Goal: Task Accomplishment & Management: Complete application form

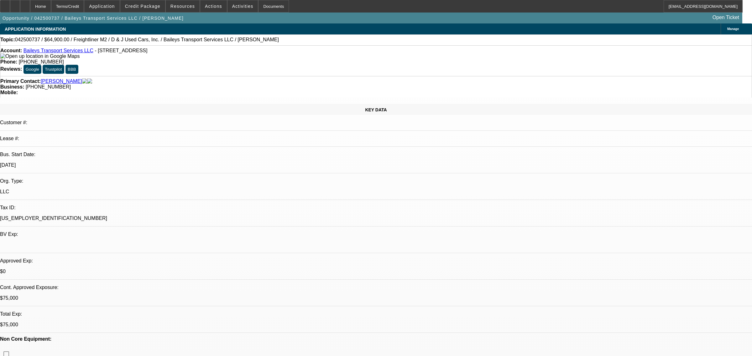
select select "0"
select select "2"
select select "0"
select select "6"
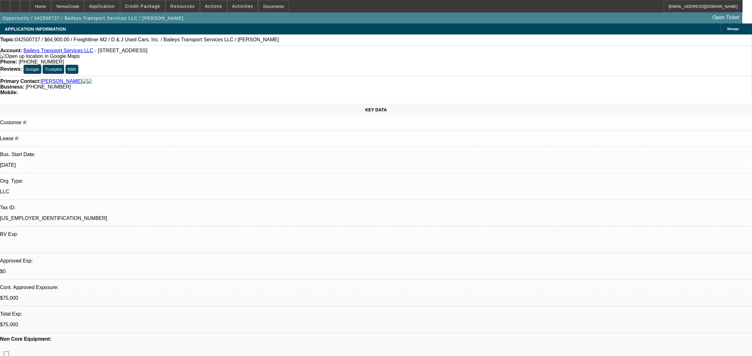
select select "0"
select select "2"
select select "0"
select select "6"
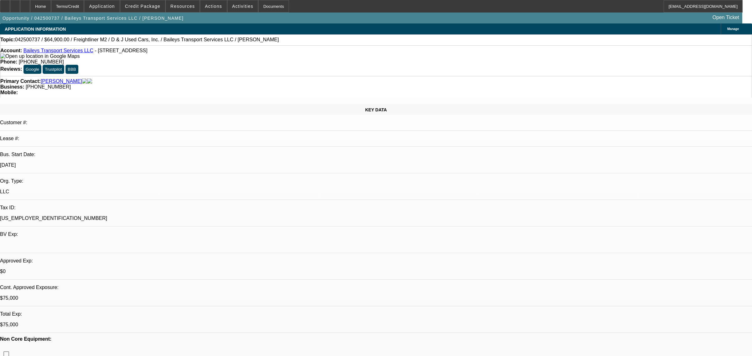
select select "0"
select select "2"
select select "0"
select select "6"
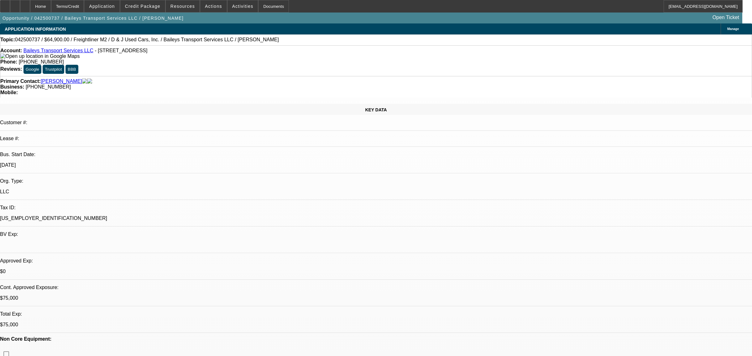
select select "0"
select select "2"
select select "0"
select select "6"
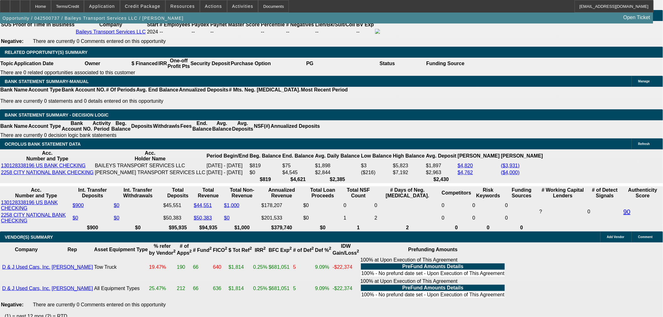
scroll to position [974, 0]
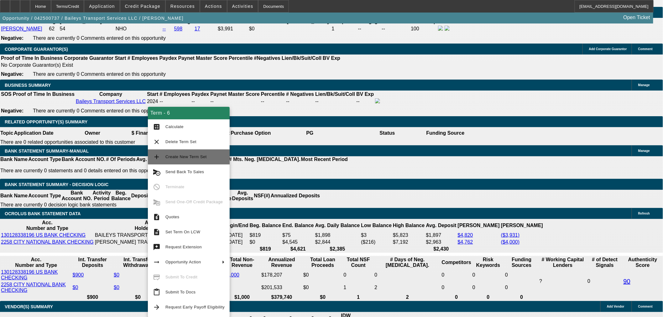
click at [190, 158] on span "Create New Term Set" at bounding box center [185, 156] width 41 height 5
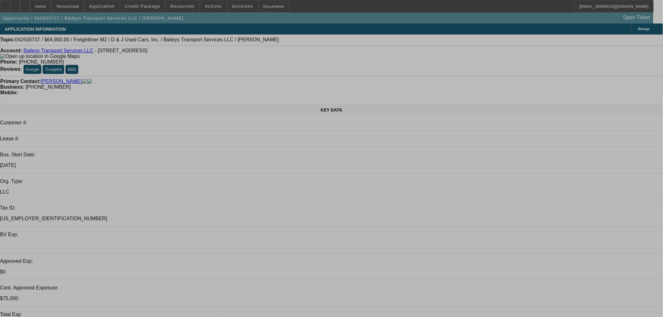
select select "0"
select select "2"
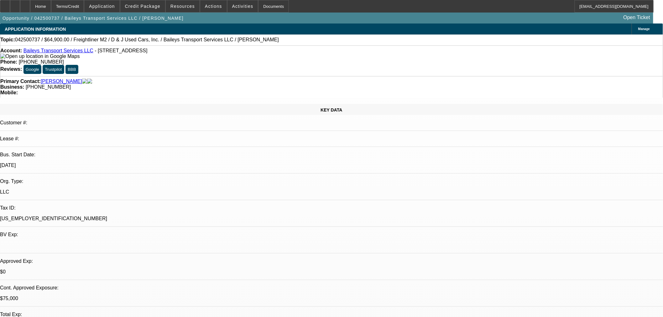
select select "0"
select select "6"
select select "0"
select select "2"
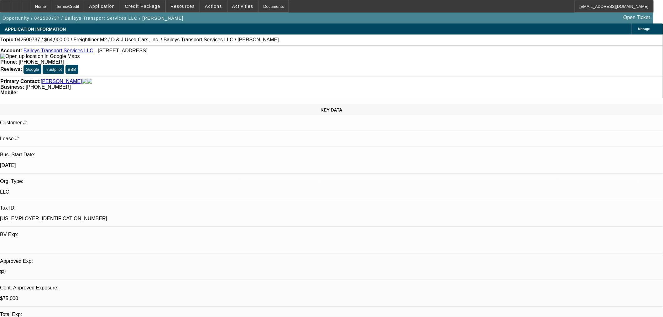
select select "0"
select select "6"
select select "0"
select select "2"
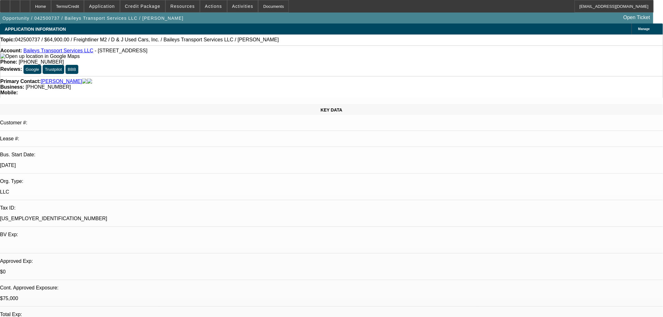
select select "0"
select select "6"
select select "0"
select select "2"
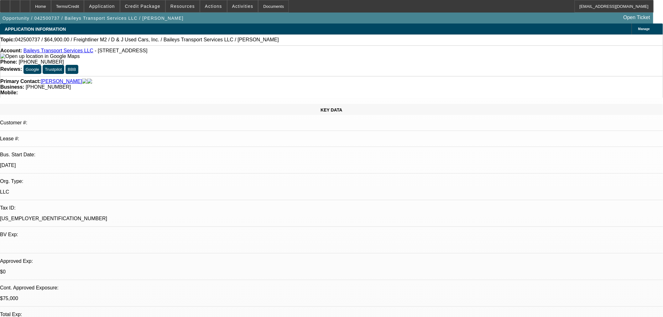
select select "0"
select select "6"
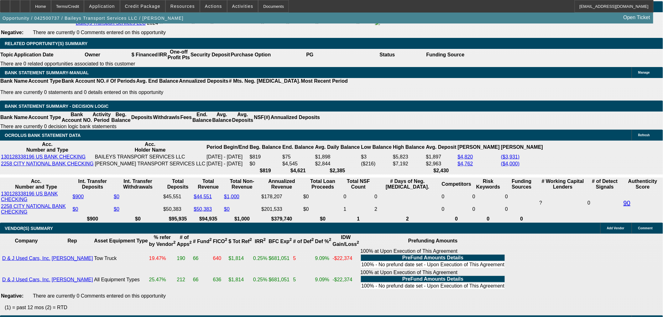
scroll to position [1009, 0]
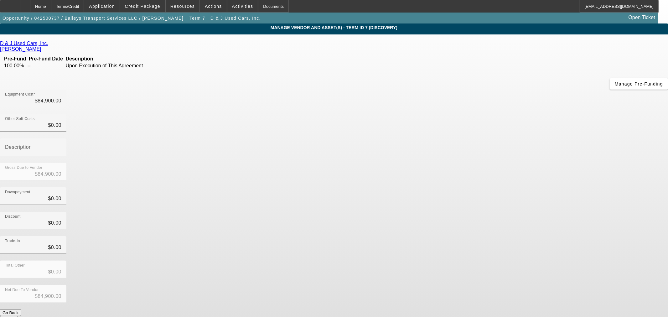
click at [50, 45] on icon at bounding box center [50, 43] width 0 height 5
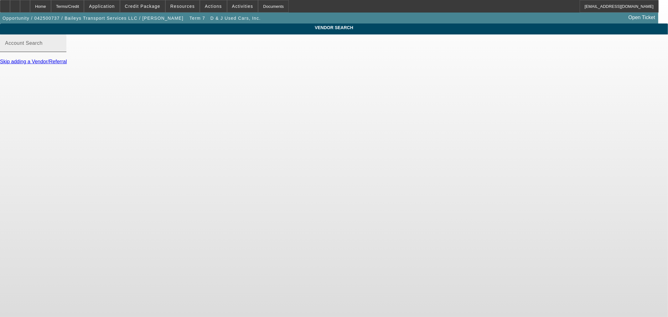
click at [61, 52] on div "Account Search" at bounding box center [33, 43] width 56 height 18
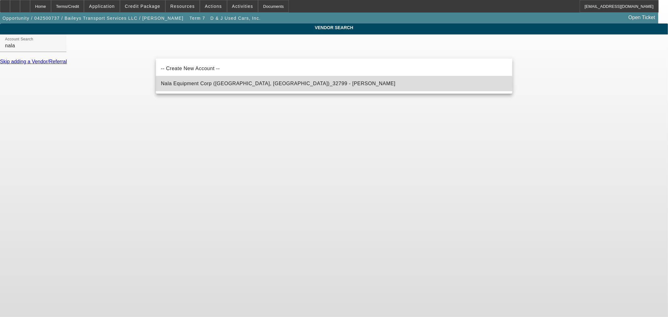
click at [292, 84] on mat-option "Nala Equipment Corp (Upton, MA)_32799 - Davis, Derek" at bounding box center [334, 83] width 356 height 15
type input "Nala Equipment Corp (Upton, MA)_32799 - Davis, Derek"
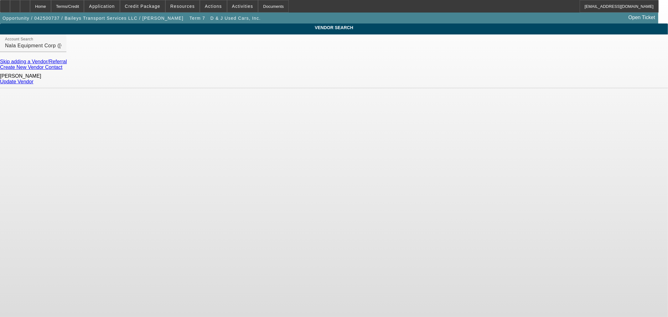
click at [34, 79] on link "Update Vendor" at bounding box center [17, 81] width 34 height 5
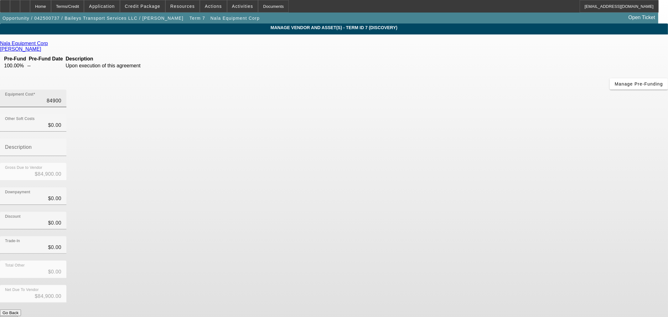
click at [61, 97] on input "84900" at bounding box center [33, 101] width 56 height 8
click at [66, 90] on div "Equipment Cost $84,900.00" at bounding box center [33, 99] width 66 height 18
type input "8490"
type input "$8,490.00"
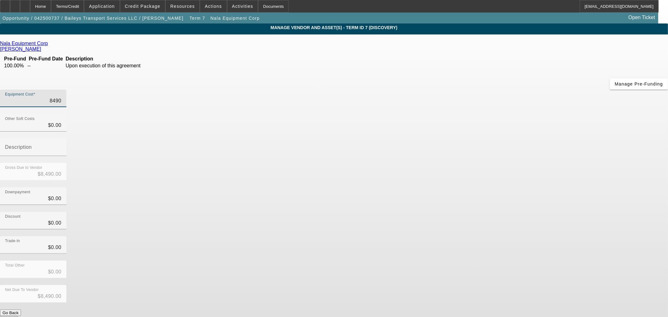
type input "849"
type input "$849.00"
type input "8495"
type input "$8,495.00"
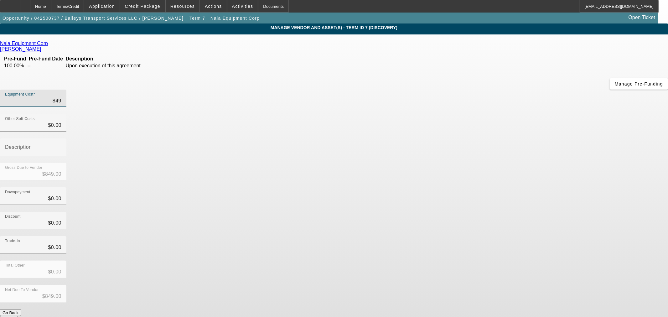
type input "$8,495.00"
type input "84950"
type input "$84,950.00"
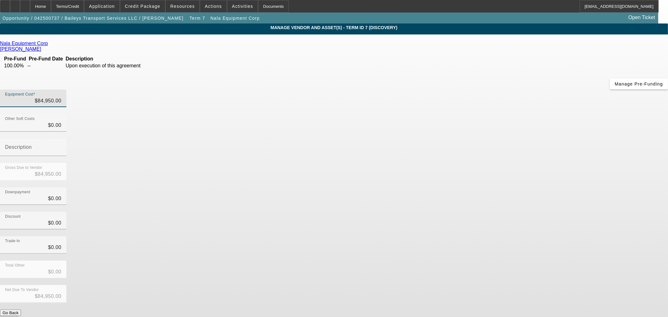
click at [468, 212] on div "Discount $0.00" at bounding box center [334, 224] width 668 height 24
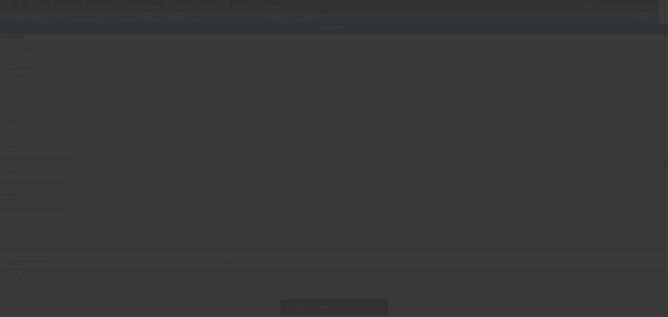
type input "1FVACWDT9GHHH7665"
type input "Freightliner"
type input "M2"
radio input "true"
type textarea "2016 FREIGHTLINER M2 CREW CAB"
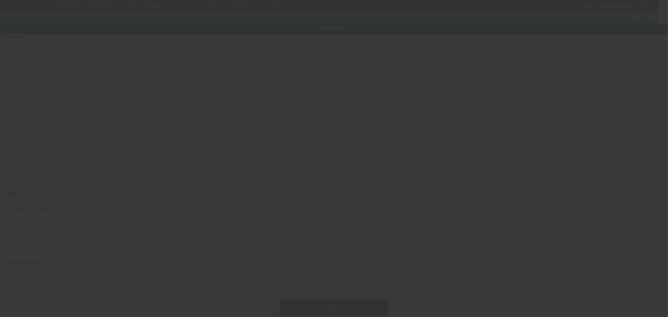
type input "1915 County Road"
type input "South Point"
type input "45680"
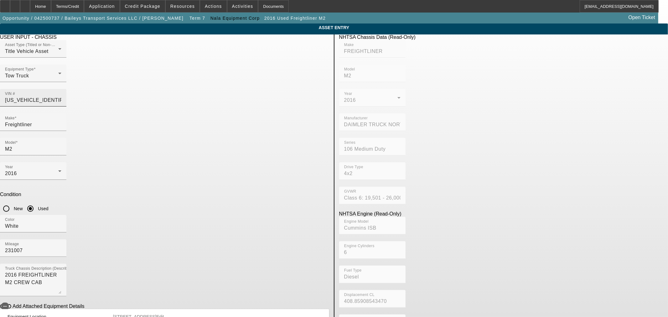
click at [61, 96] on input "1FVACWDT9GHHH7665" at bounding box center [33, 100] width 56 height 8
paste input "3HAEUMML0PL660232"
type input "3HAEUMML0PL660232"
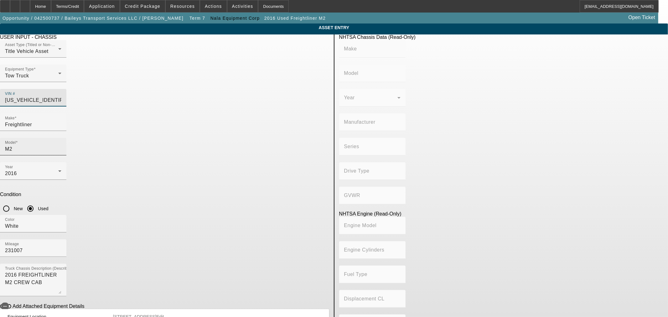
type input "INTERNATIONAL"
type input "MV607"
type input "BLUE DIAMOND TRUCK, S. DE R. L. DE C. V."
type input "MV"
type input "4x2"
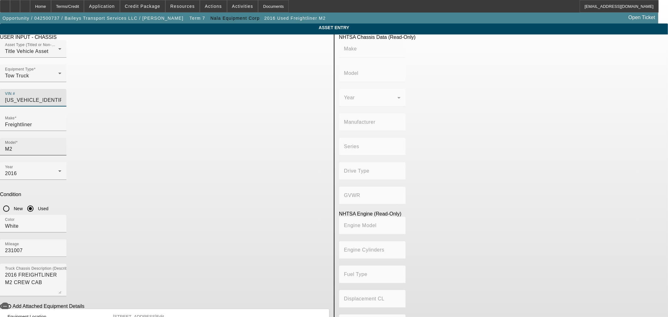
type input "Class 6: 19,501 - 26,000 lb (8,845 - 11,794 kg)"
type input "B 6.7"
type input "Diesel"
type input "408.85908543470"
type input "6.7"
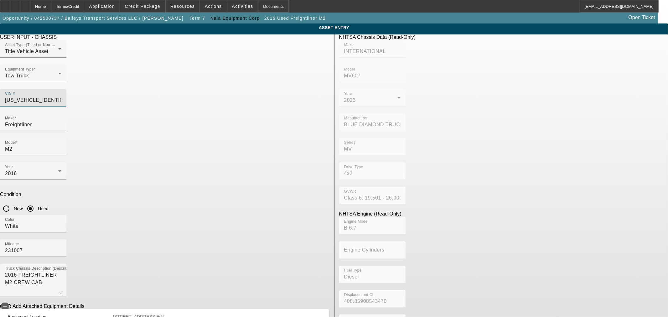
type input "3HAEUMML0PL660232"
click at [243, 91] on div "VIN # 3HAEUMML0PL660232" at bounding box center [164, 101] width 329 height 24
type input "INTERNATIONAL"
type input "MV607"
type input "BLUE DIAMOND TRUCK, S. DE R. L. DE C. V."
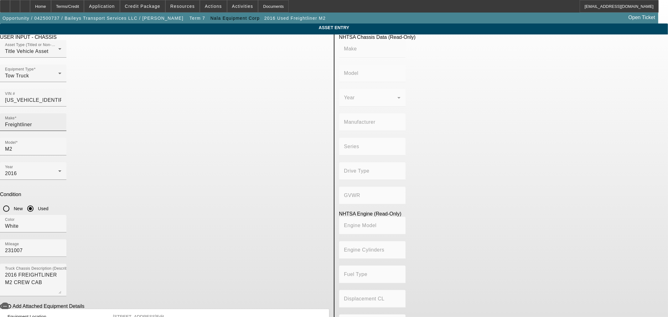
type input "MV"
type input "4x2"
type input "Class 6: 19,501 - 26,000 lb (8,845 - 11,794 kg)"
type input "B 6.7"
type input "Diesel"
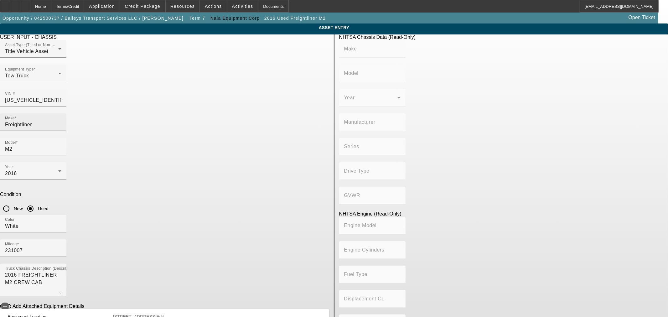
type input "408.85908543470"
type input "6.7"
click at [61, 121] on input "Freightliner" at bounding box center [33, 125] width 56 height 8
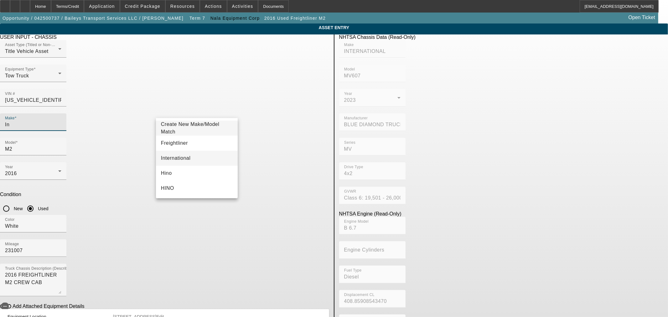
type input "In"
click at [182, 155] on span "International" at bounding box center [176, 158] width 30 height 8
type input "International"
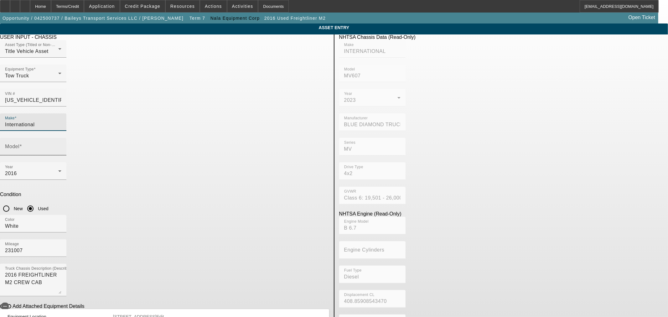
click at [61, 145] on input "Model" at bounding box center [33, 149] width 56 height 8
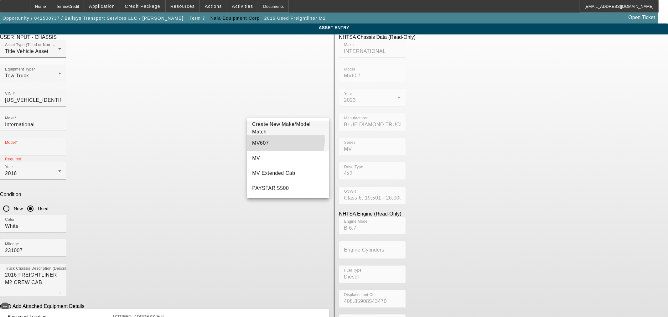
click at [263, 139] on span "MV607" at bounding box center [260, 143] width 17 height 8
type input "MV607"
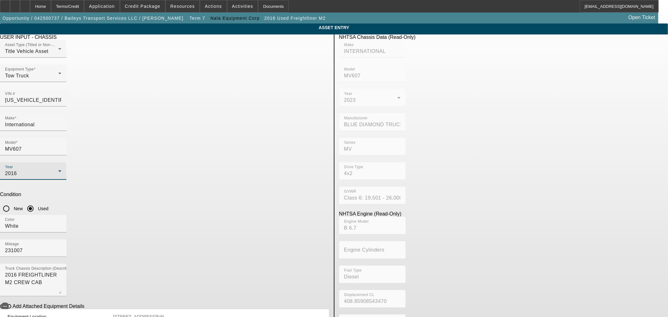
click at [58, 170] on div "2016" at bounding box center [31, 174] width 53 height 8
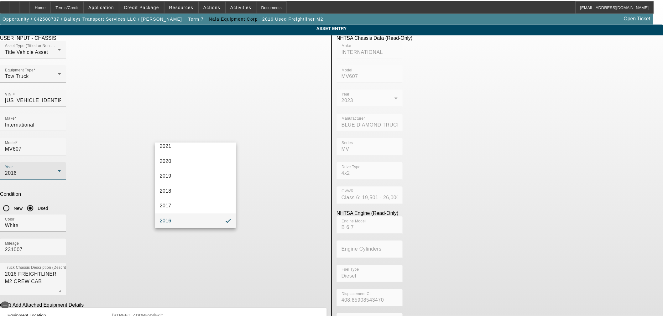
scroll to position [42, 0]
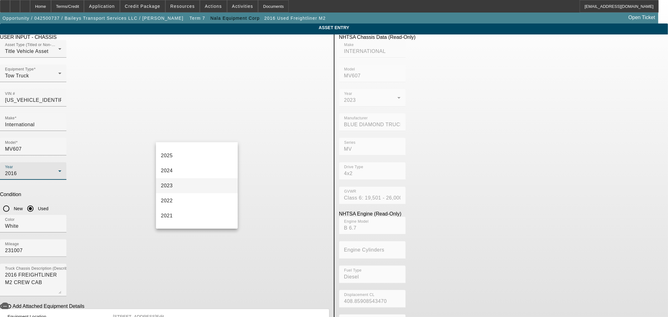
click at [186, 187] on mat-option "2023" at bounding box center [197, 185] width 82 height 15
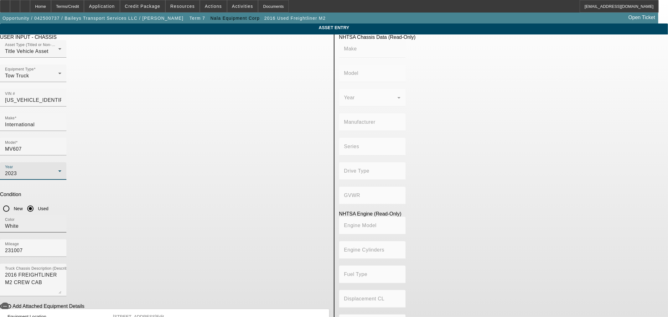
type input "INTERNATIONAL"
type input "MV607"
type input "BLUE DIAMOND TRUCK, S. DE R. L. DE C. V."
type input "MV"
type input "4x2"
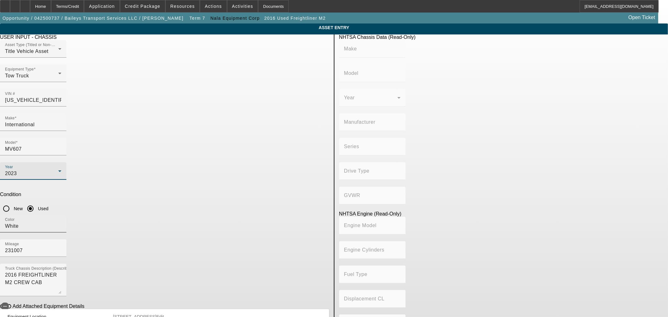
type input "Class 6: 19,501 - 26,000 lb (8,845 - 11,794 kg)"
type input "B 6.7"
type input "Diesel"
type input "408.85908543470"
type input "6.7"
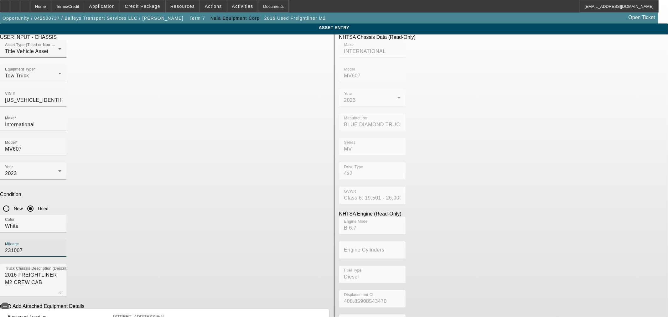
click at [61, 247] on input "231007" at bounding box center [33, 251] width 56 height 8
drag, startPoint x: 272, startPoint y: 158, endPoint x: 255, endPoint y: 162, distance: 18.2
click at [61, 247] on input "231007" at bounding box center [33, 251] width 56 height 8
type input "207300"
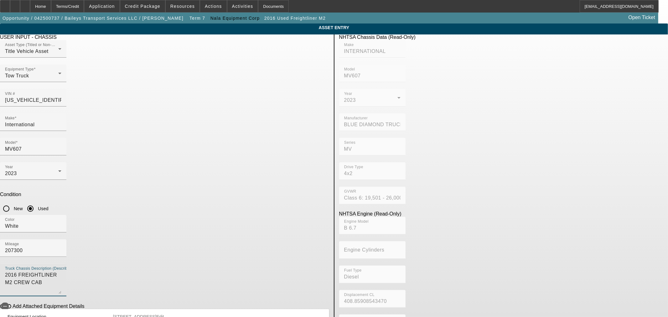
click at [61, 271] on textarea "2016 FREIGHTLINER M2 CREW CAB" at bounding box center [33, 282] width 56 height 23
paste textarea "23 International MV607"
click at [61, 271] on textarea "2023 International MV607" at bounding box center [33, 282] width 56 height 23
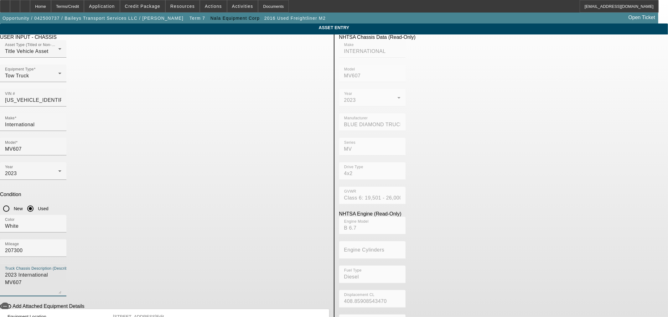
drag, startPoint x: 225, startPoint y: 185, endPoint x: 148, endPoint y: 182, distance: 76.8
click at [131, 179] on app-asset-collateral-manage "ASSET ENTRY Delete asset USER INPUT - CHASSIS Asset Type (Titled or Non-Titled)…" at bounding box center [334, 196] width 668 height 347
click at [61, 271] on textarea "2023 International MV607" at bounding box center [33, 282] width 56 height 23
paste textarea "22' Century 12,000 lb LCG steel carrier with wheellift."
type textarea "2023 International MV607 - 22' Century 12,000 lb LCG steel carrier with wheelli…"
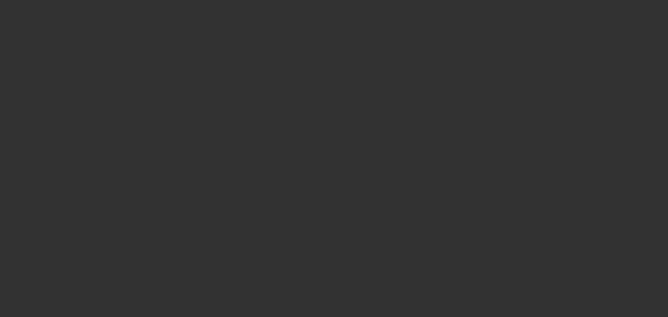
type input "$84,950.00"
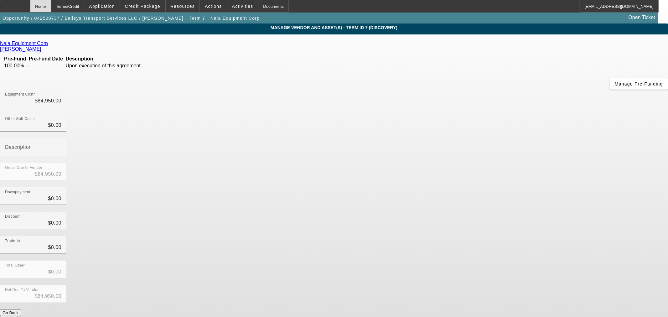
click at [51, 4] on div "Home" at bounding box center [40, 6] width 21 height 13
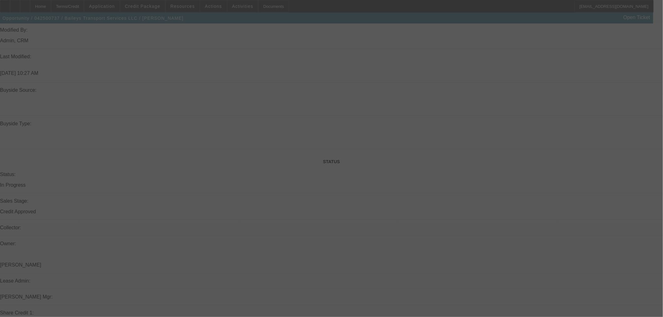
scroll to position [605, 0]
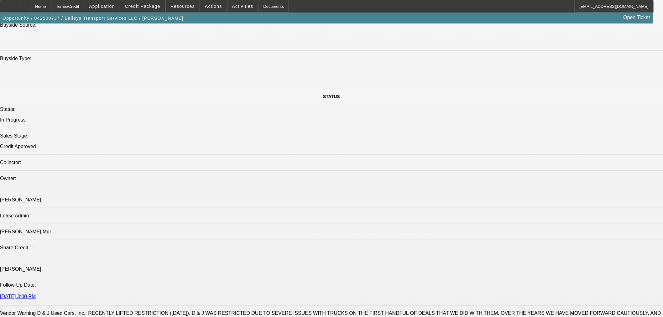
select select "0"
select select "2"
select select "0"
select select "6"
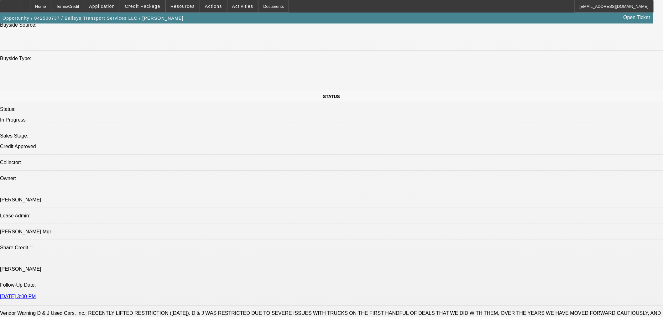
select select "0"
select select "2"
select select "0"
select select "6"
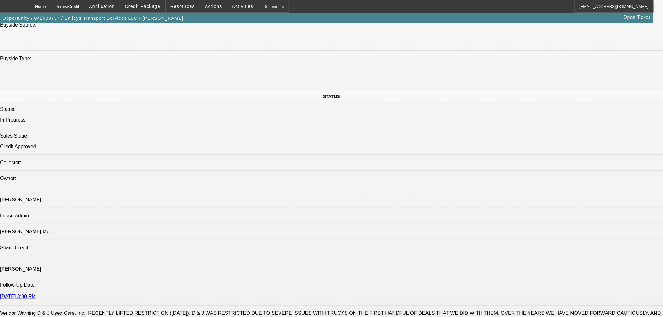
select select "0"
select select "2"
select select "0"
select select "6"
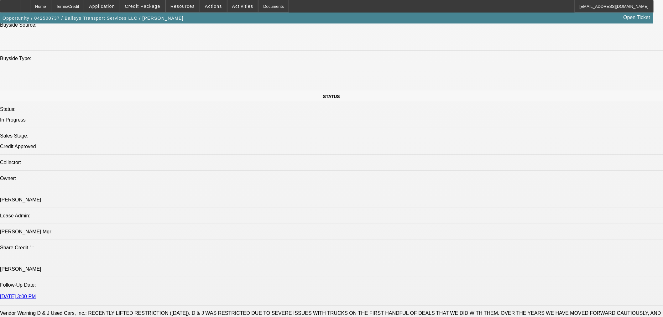
select select "0"
select select "2"
select select "0"
select select "6"
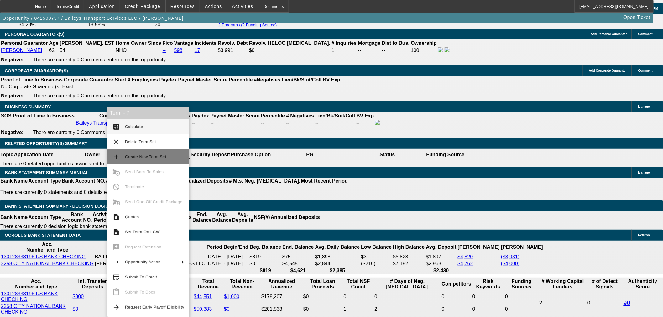
scroll to position [988, 0]
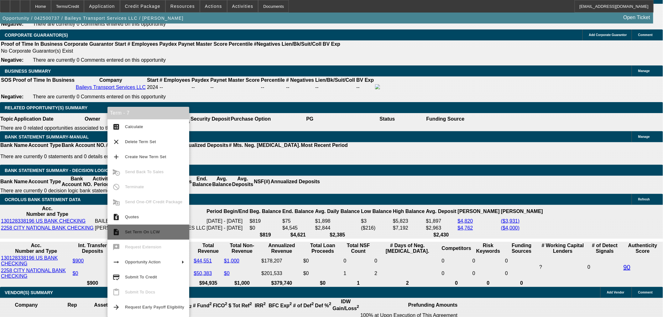
click at [161, 237] on button "description Set Term On LCW" at bounding box center [148, 232] width 82 height 15
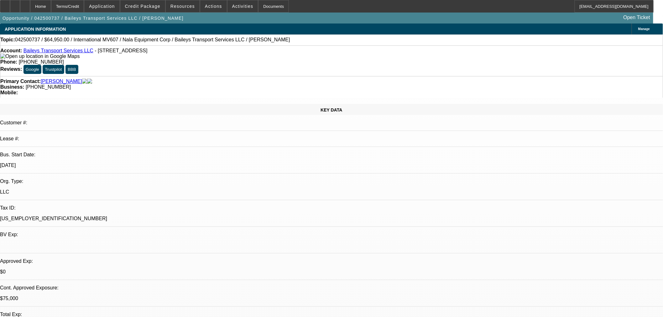
select select "0"
select select "2"
select select "0"
select select "6"
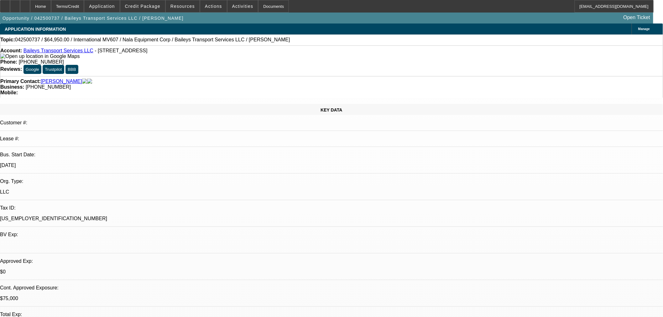
select select "0"
select select "2"
select select "0"
select select "6"
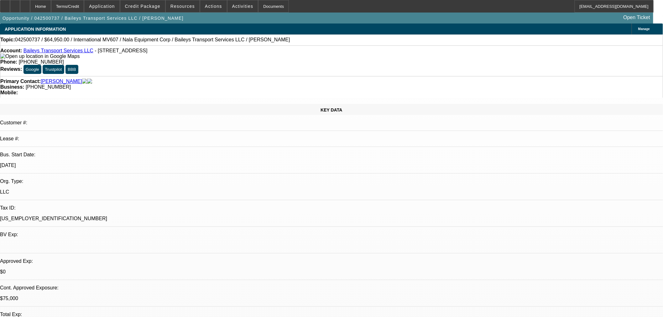
select select "0"
select select "2"
select select "0"
select select "6"
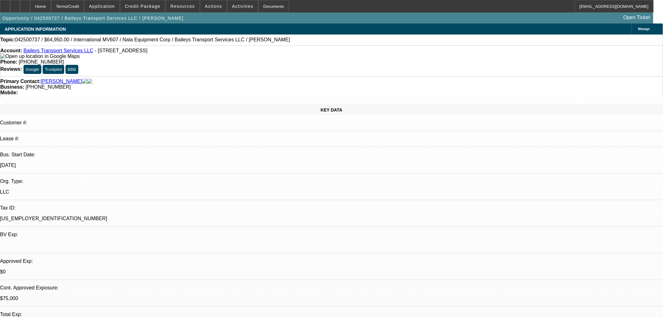
select select "0"
select select "2"
select select "0"
select select "6"
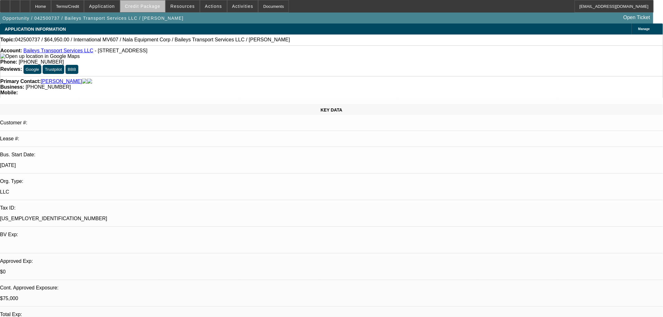
click at [163, 5] on span at bounding box center [142, 6] width 45 height 15
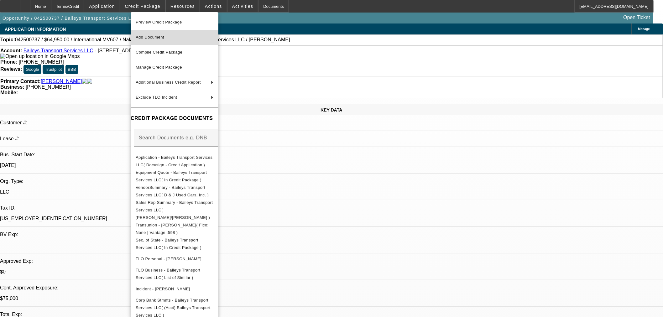
click at [184, 38] on span "Add Document" at bounding box center [175, 38] width 78 height 8
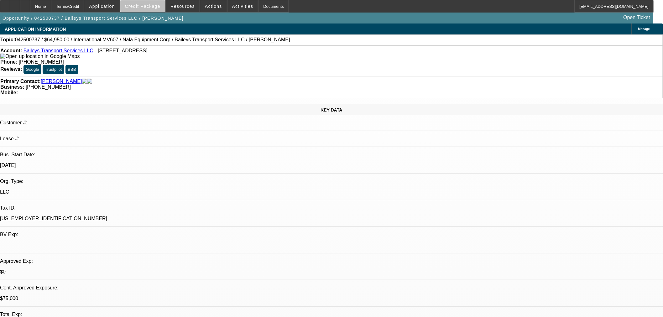
click at [157, 6] on span "Credit Package" at bounding box center [142, 6] width 35 height 5
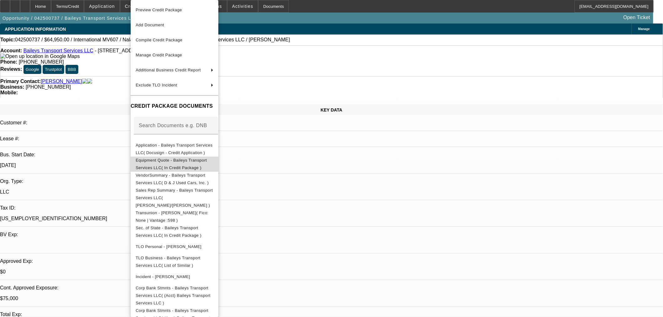
click at [185, 160] on span "Equipment Quote - Baileys Transport Services LLC( In Credit Package )" at bounding box center [171, 164] width 71 height 12
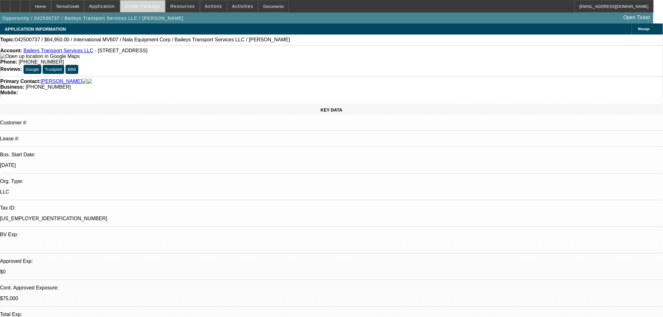
click at [157, 1] on span at bounding box center [142, 6] width 45 height 15
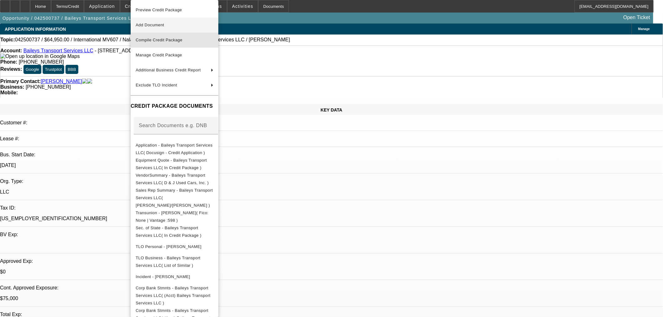
drag, startPoint x: 161, startPoint y: 33, endPoint x: 158, endPoint y: 29, distance: 5.1
click at [158, 29] on div "Preview Credit Package Add Document Compile Credit Package Manage Credit Packag…" at bounding box center [175, 177] width 88 height 355
click at [158, 29] on button "Add Document" at bounding box center [175, 25] width 88 height 15
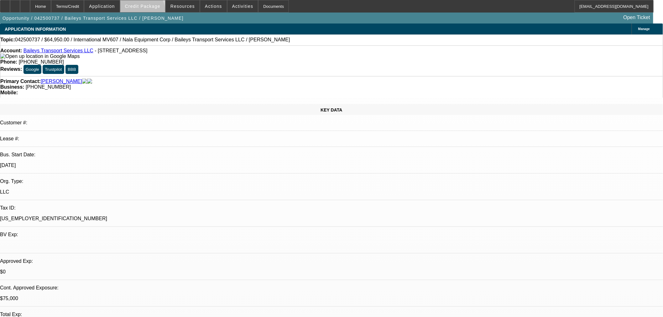
click at [152, 12] on span at bounding box center [142, 6] width 45 height 15
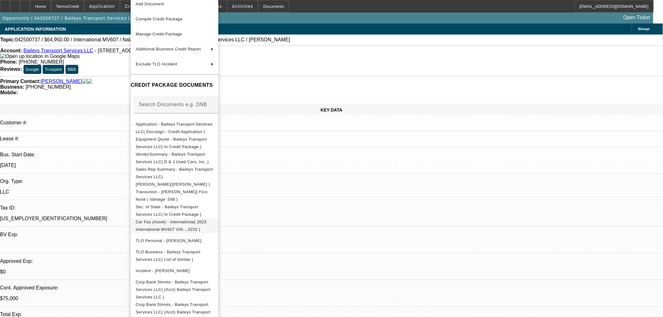
scroll to position [32, 0]
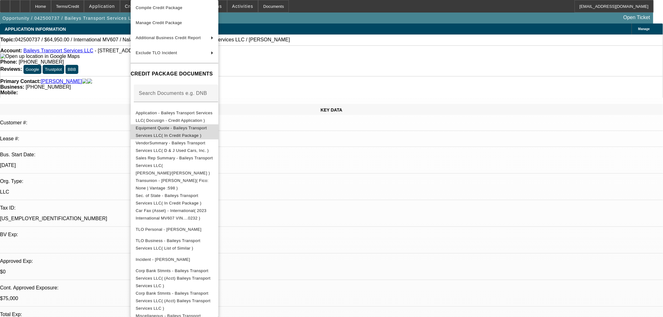
click at [171, 130] on span "Equipment Quote - Baileys Transport Services LLC( In Credit Package )" at bounding box center [171, 132] width 71 height 12
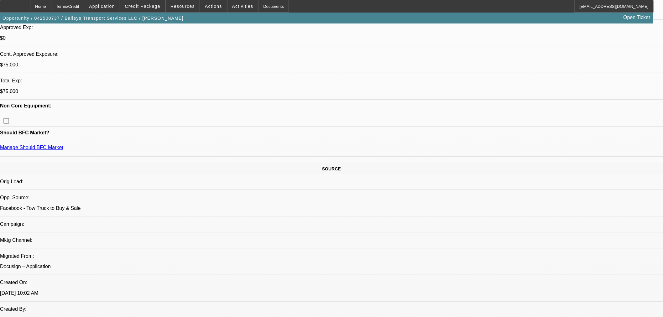
scroll to position [243, 0]
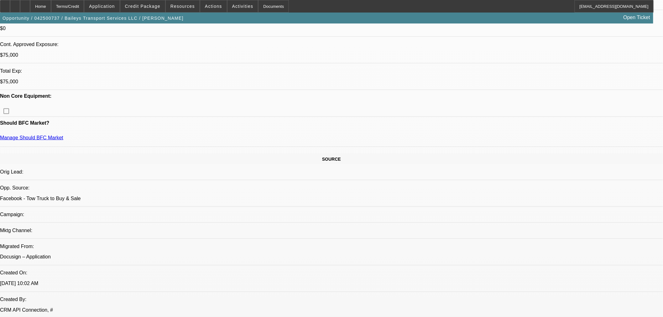
scroll to position [0, 0]
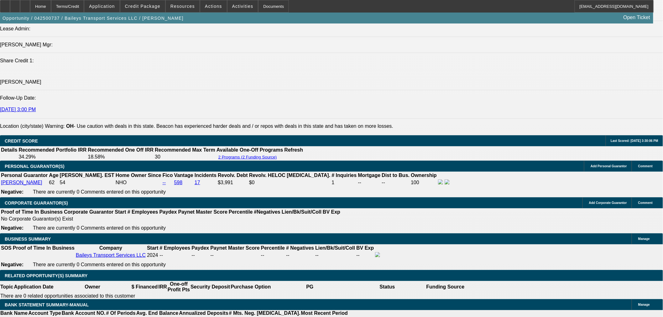
scroll to position [696, 0]
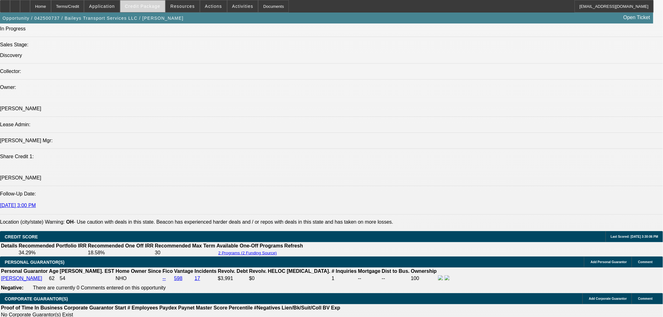
click at [148, 7] on span "Credit Package" at bounding box center [142, 6] width 35 height 5
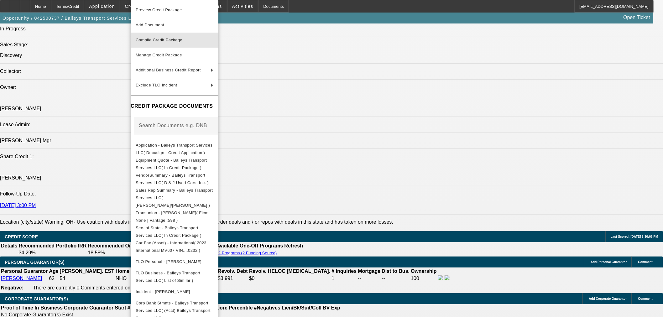
drag, startPoint x: 167, startPoint y: 41, endPoint x: 228, endPoint y: 4, distance: 71.1
click at [167, 41] on span "Compile Credit Package" at bounding box center [159, 40] width 47 height 5
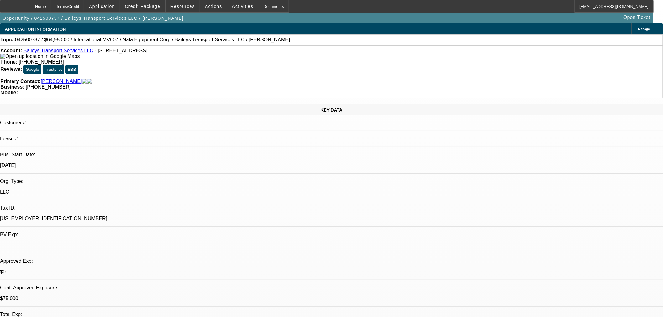
select select "0"
select select "2"
select select "0"
select select "6"
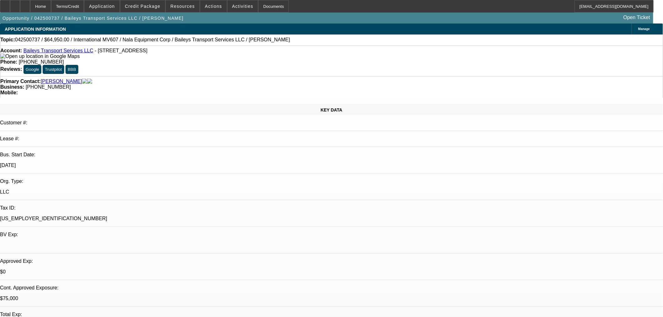
select select "0"
select select "2"
select select "0"
select select "6"
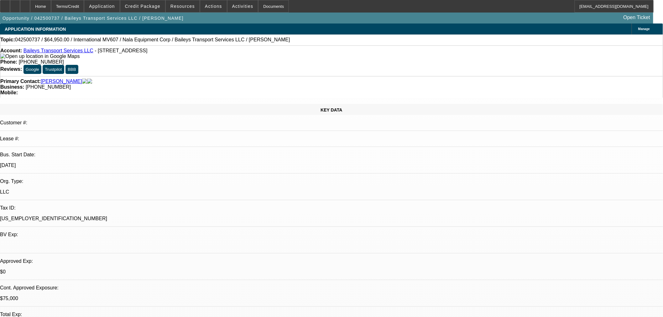
select select "0"
select select "2"
select select "0"
select select "6"
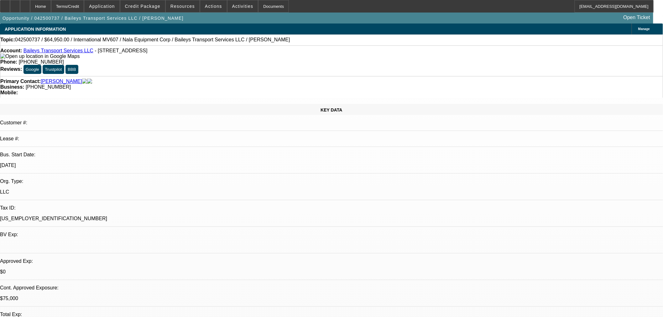
select select "0"
select select "2"
select select "0"
select select "6"
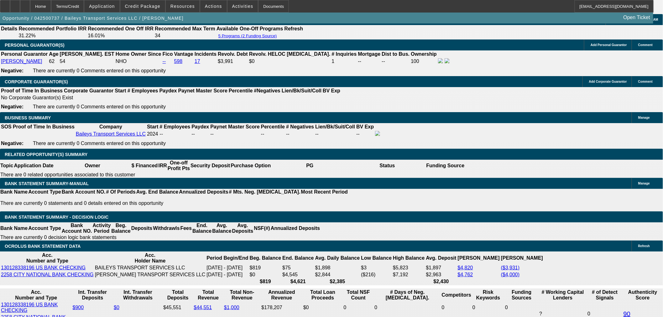
scroll to position [974, 0]
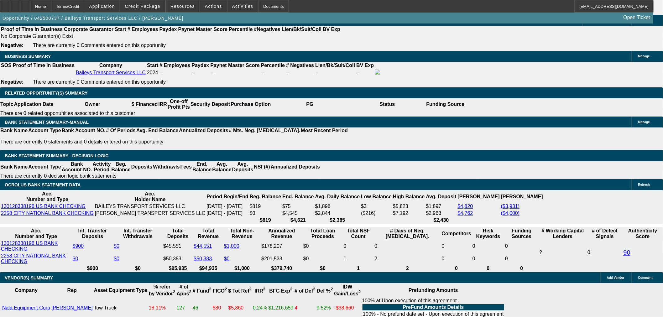
type input "3"
type input "UNKNOWN"
type input "$22,623.31"
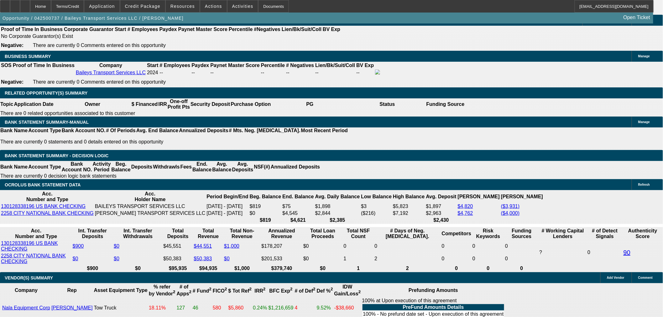
type input "$45,246.62"
type input "36"
type input "$2,643.83"
type input "$5,287.66"
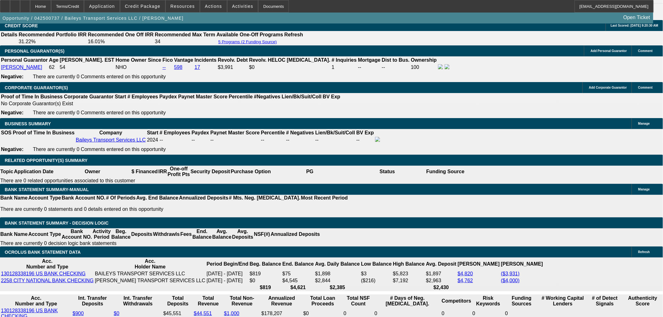
scroll to position [904, 0]
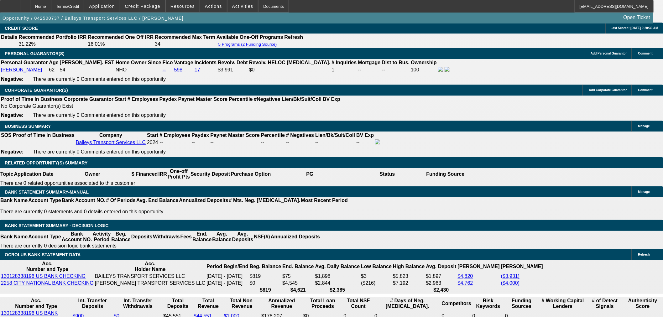
type input "36"
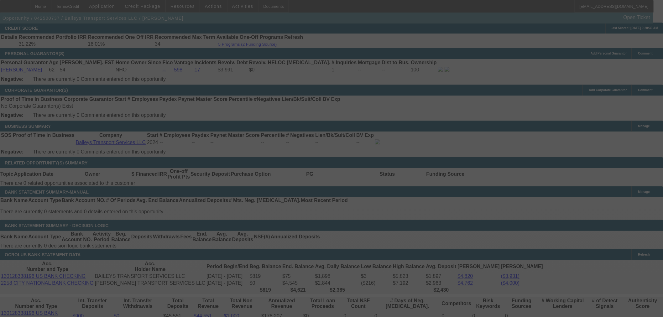
select select "0"
select select "2"
select select "0"
select select "6"
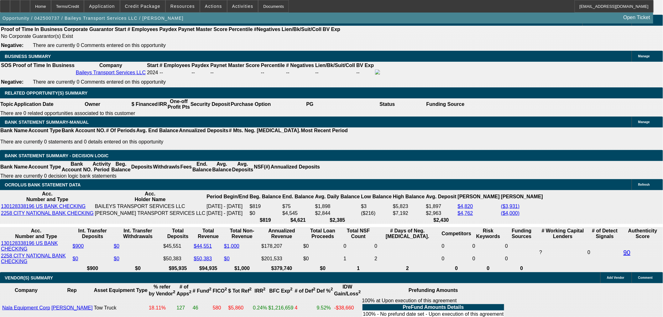
scroll to position [35, 0]
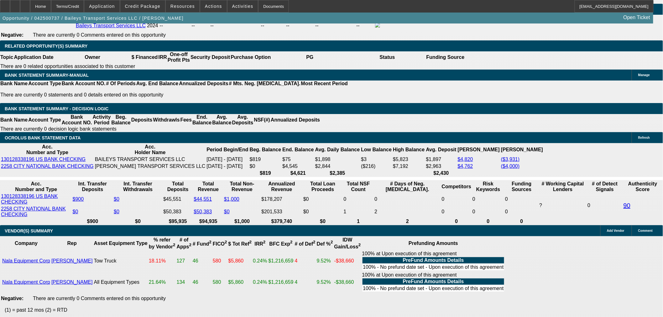
scroll to position [1009, 0]
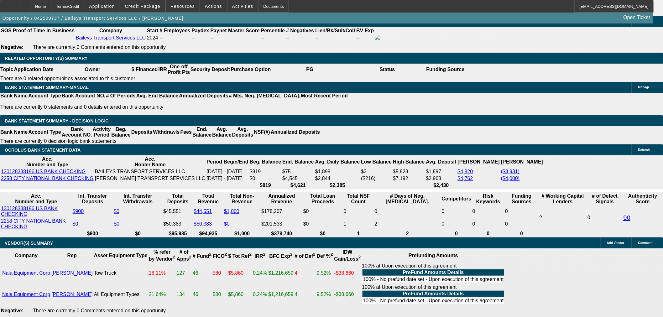
drag, startPoint x: 149, startPoint y: 113, endPoint x: 149, endPoint y: 120, distance: 6.3
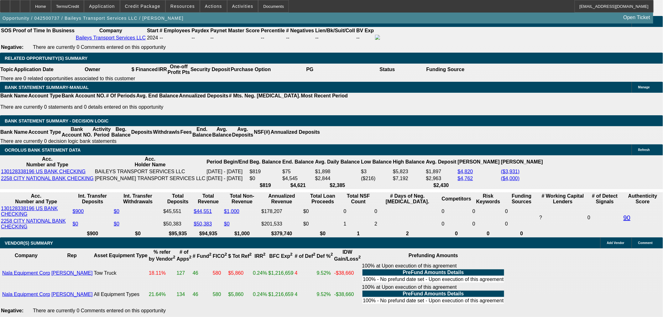
type input "2"
type input "$4.00"
type input "UNKNOWN"
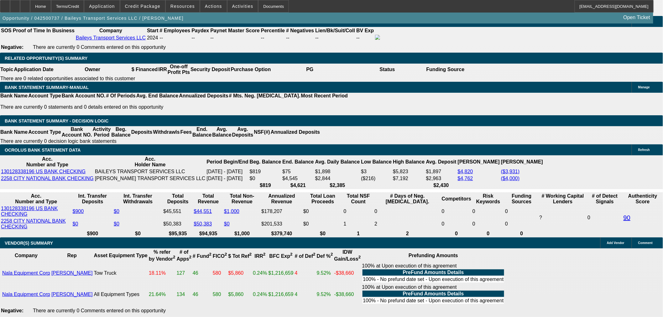
type input "2600"
type input "$5,200.00"
type input "25.5"
type input "$2,600.00"
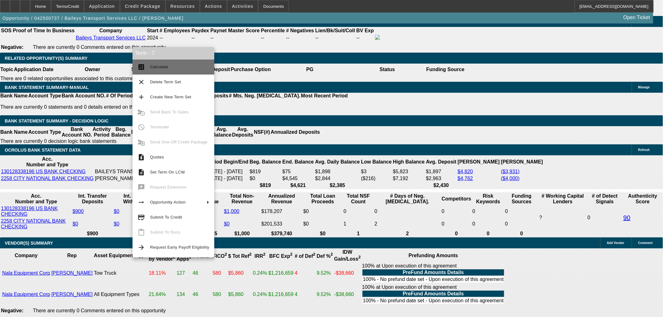
click at [173, 72] on button "calculate Calculate" at bounding box center [173, 67] width 82 height 15
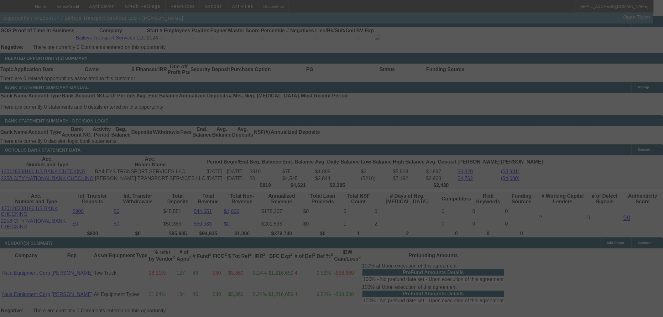
select select "0"
select select "2"
select select "0"
select select "6"
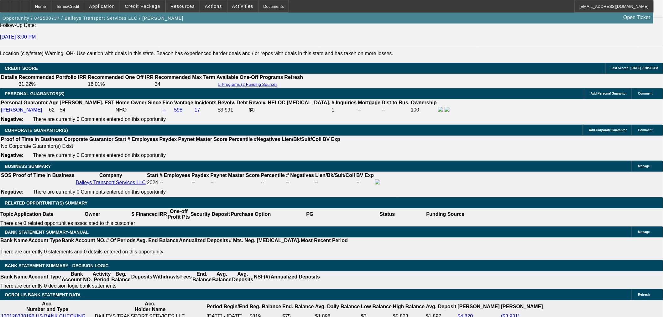
scroll to position [209, 0]
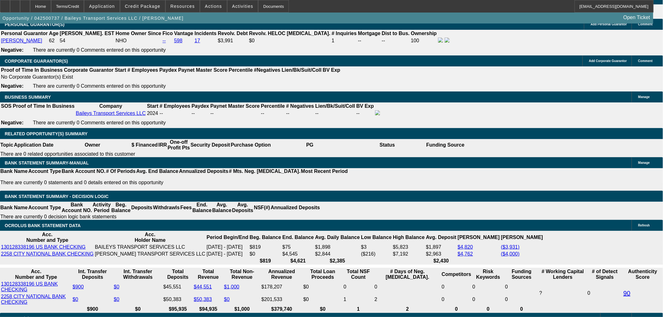
scroll to position [934, 0]
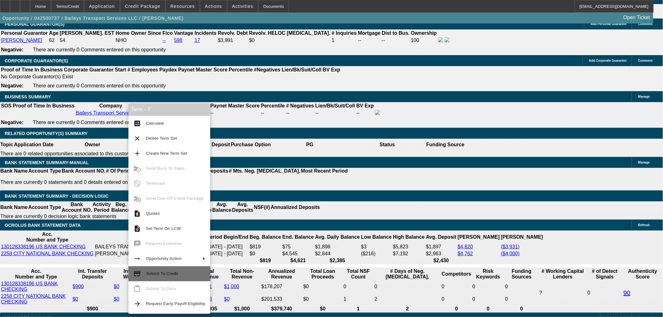
click at [184, 280] on button "credit_score Submit To Credit" at bounding box center [169, 273] width 82 height 15
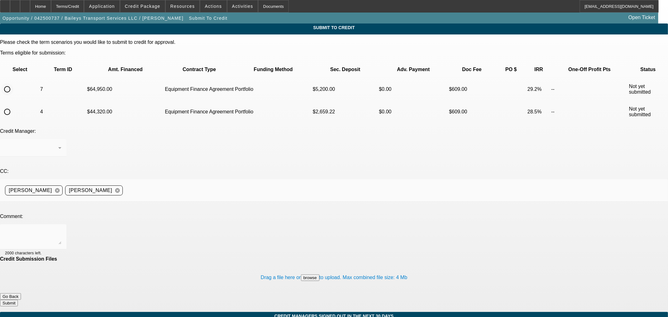
click at [13, 83] on input "radio" at bounding box center [7, 89] width 13 height 13
radio input "true"
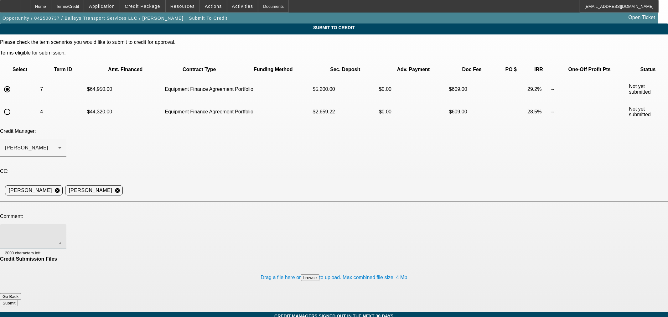
click at [61, 229] on textarea at bounding box center [33, 236] width 56 height 15
click at [61, 229] on textarea "Hi George- The last truck sold. Customer found this International from Nala and…" at bounding box center [33, 236] width 56 height 15
drag, startPoint x: 139, startPoint y: 167, endPoint x: 168, endPoint y: 156, distance: 31.5
click at [61, 229] on textarea "Hi George - The last truck sold. Customer found this International from Nala an…" at bounding box center [33, 236] width 56 height 15
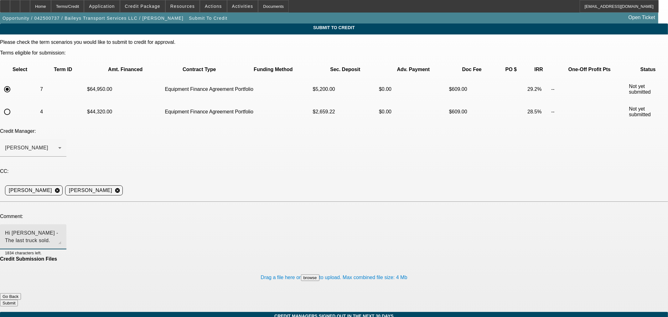
type textarea "Hi George - The last truck sold. Customer found this International from Nala an…"
click at [61, 224] on div "Hi George - The last truck sold. Customer found this International from Nala an…" at bounding box center [33, 236] width 56 height 25
click at [61, 229] on textarea "Hi George - The last truck sold. Customer found this International from Nala an…" at bounding box center [33, 236] width 56 height 15
click at [61, 224] on div "Hi George - The last truck sold. Customer found this International from Nala an…" at bounding box center [33, 236] width 56 height 25
click at [18, 300] on button "Submit" at bounding box center [9, 303] width 18 height 7
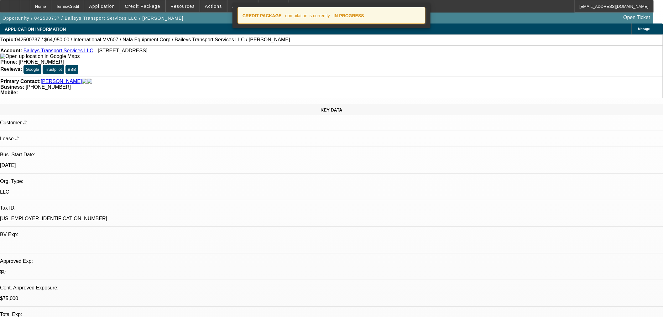
select select "0"
select select "2"
select select "0"
select select "6"
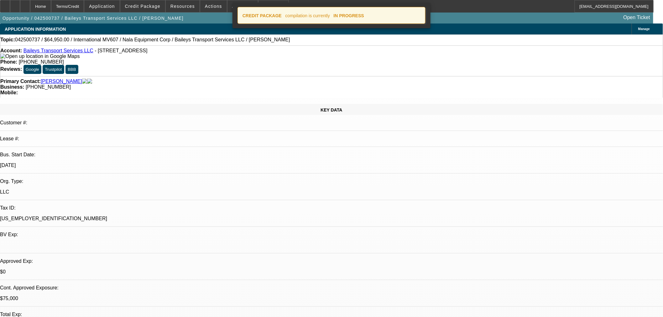
select select "0"
select select "2"
select select "0"
select select "6"
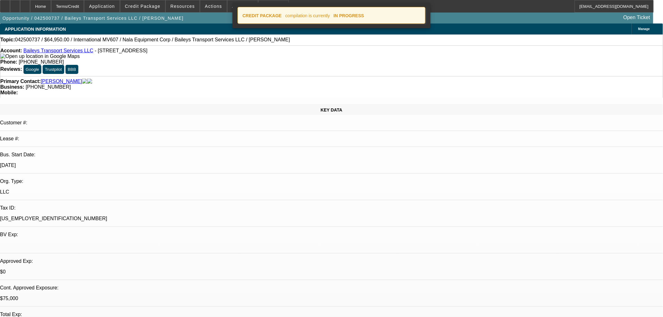
select select "0"
select select "2"
select select "0"
select select "6"
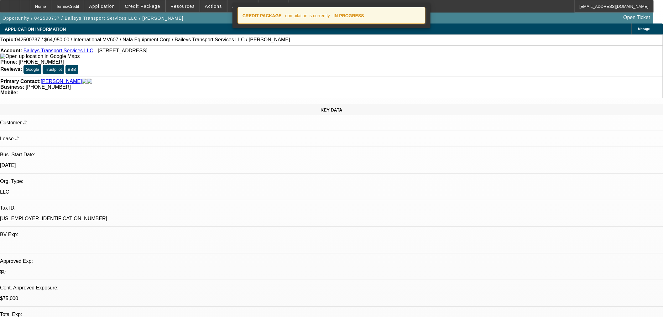
select select "0"
select select "2"
select select "0"
select select "6"
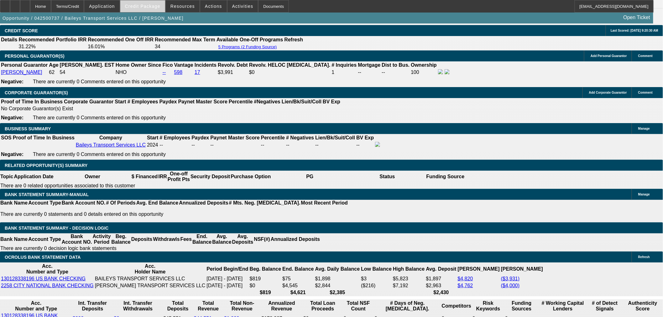
scroll to position [904, 0]
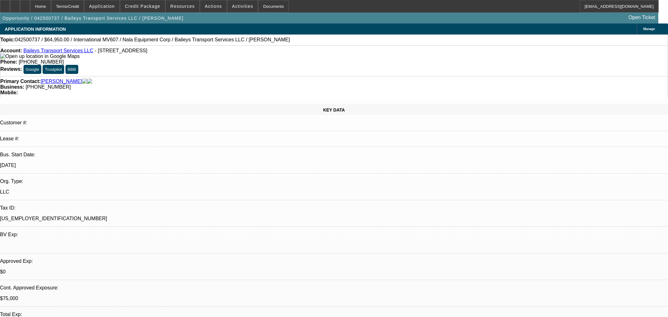
select select "0"
select select "2"
select select "0"
select select "6"
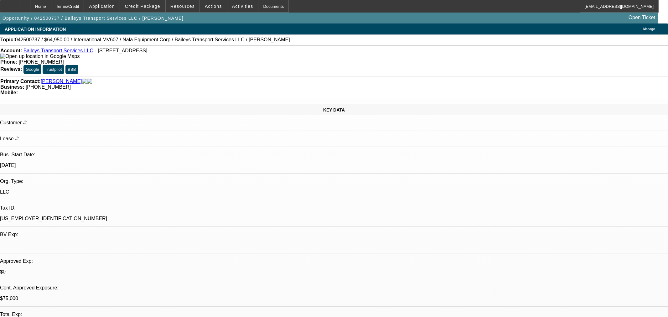
select select "0"
select select "2"
select select "0"
select select "6"
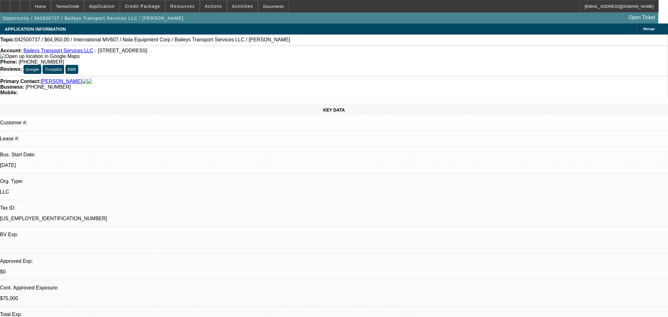
select select "0"
select select "2"
select select "0"
select select "6"
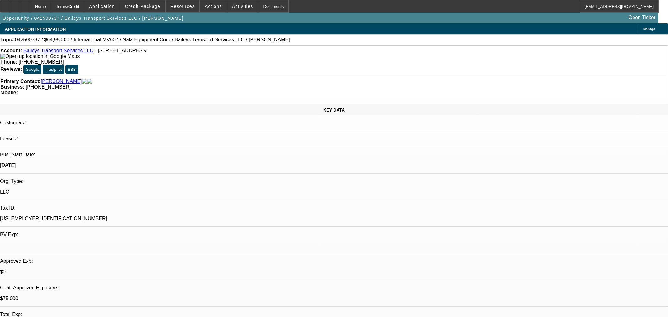
select select "0"
select select "2"
select select "0"
select select "6"
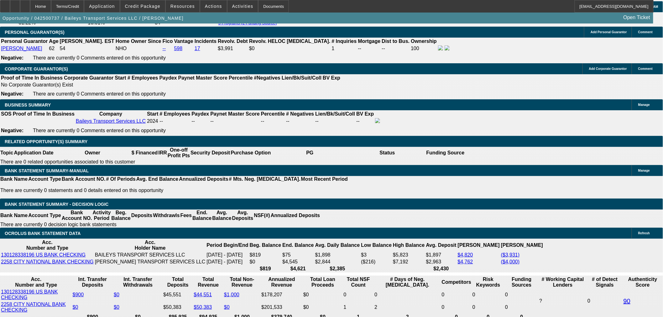
scroll to position [974, 0]
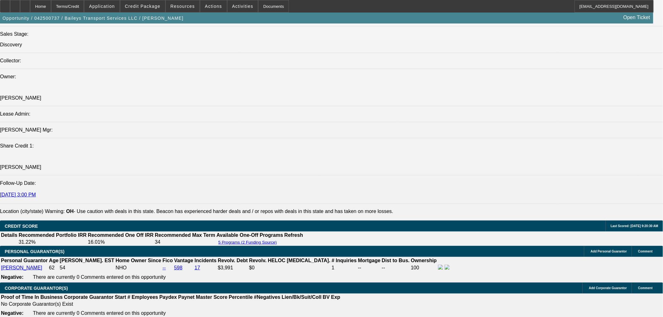
scroll to position [591, 0]
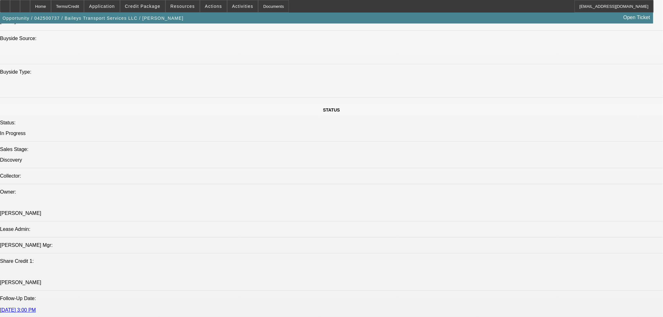
drag, startPoint x: 16, startPoint y: 196, endPoint x: 12, endPoint y: 196, distance: 4.1
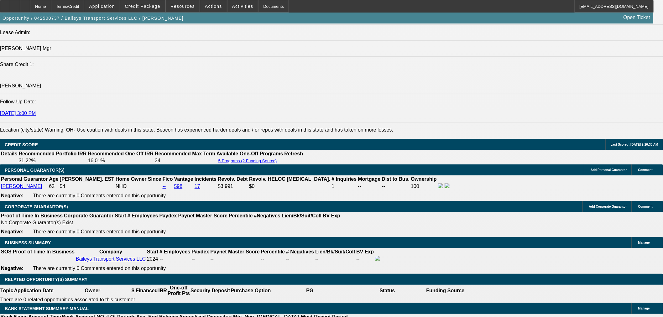
scroll to position [800, 0]
